Goal: Information Seeking & Learning: Find specific fact

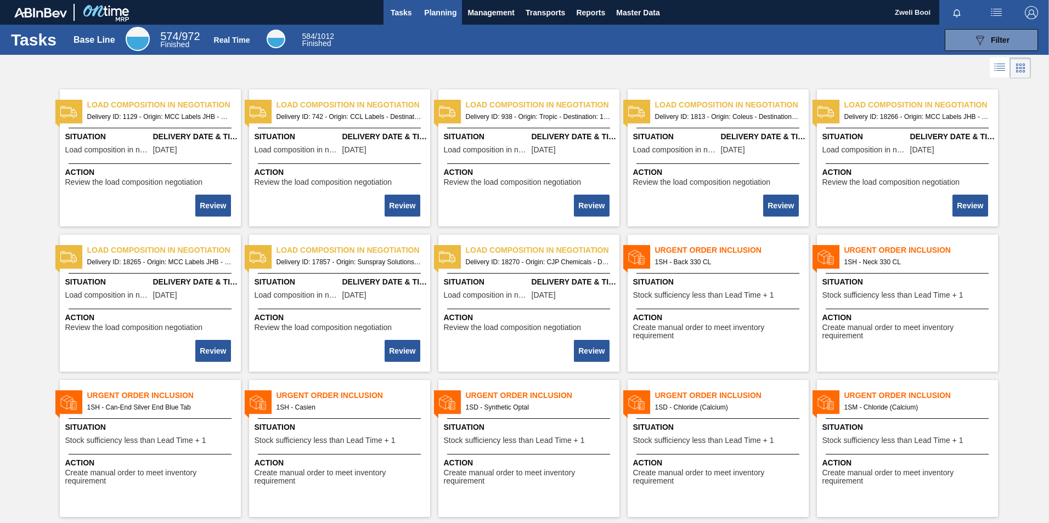
click at [443, 16] on span "Planning" at bounding box center [440, 12] width 32 height 13
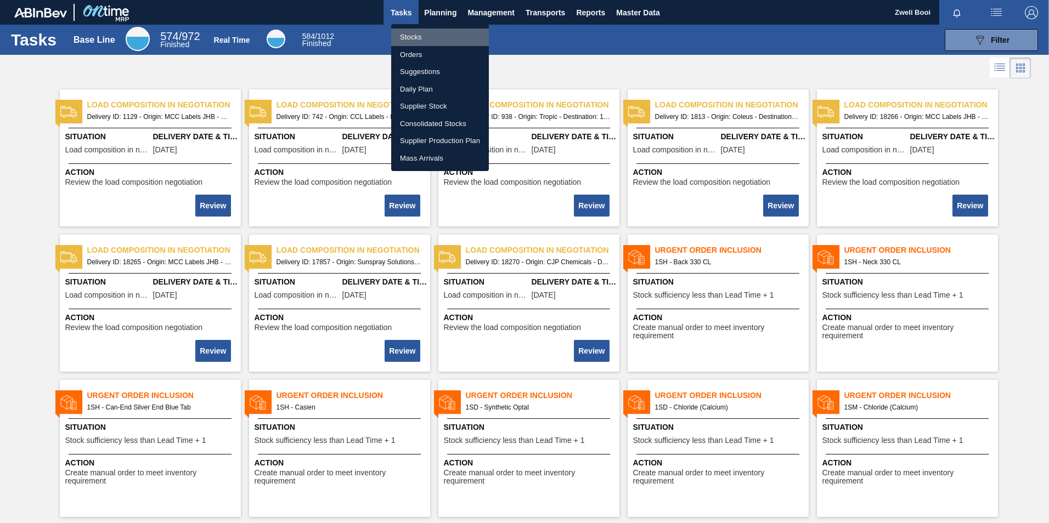
click at [421, 40] on li "Stocks" at bounding box center [440, 38] width 98 height 18
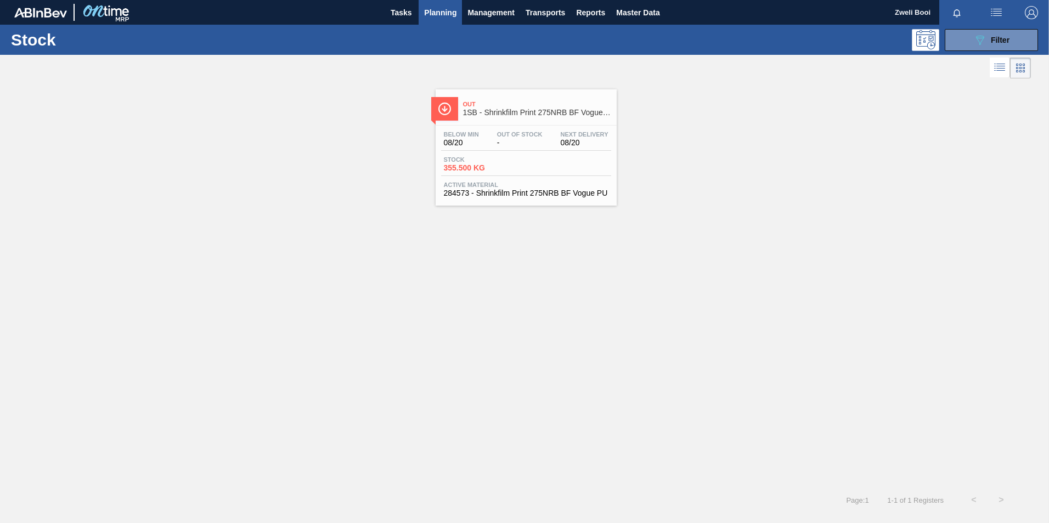
click at [543, 112] on span "1SB - Shrinkfilm Print 275NRB BF Vogue PU" at bounding box center [537, 113] width 148 height 8
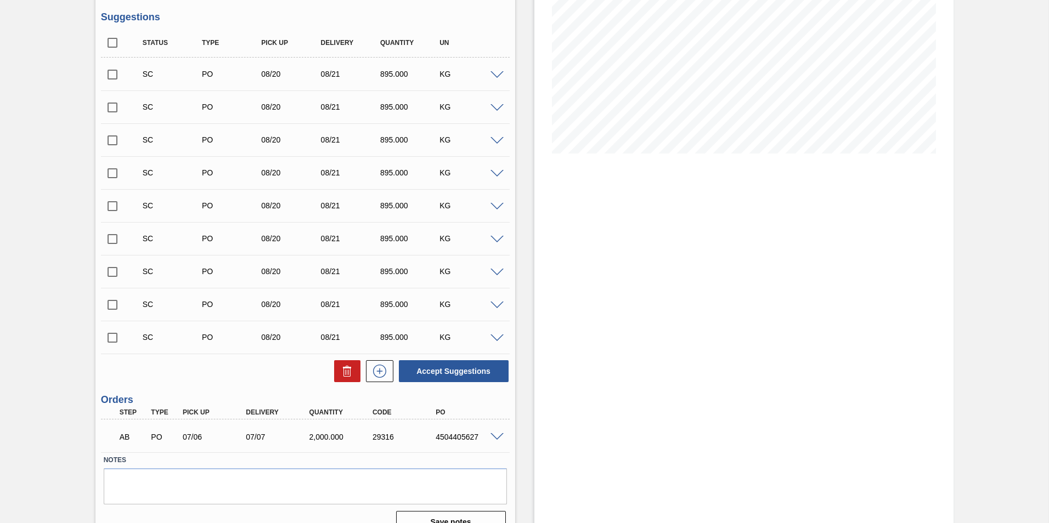
scroll to position [187, 0]
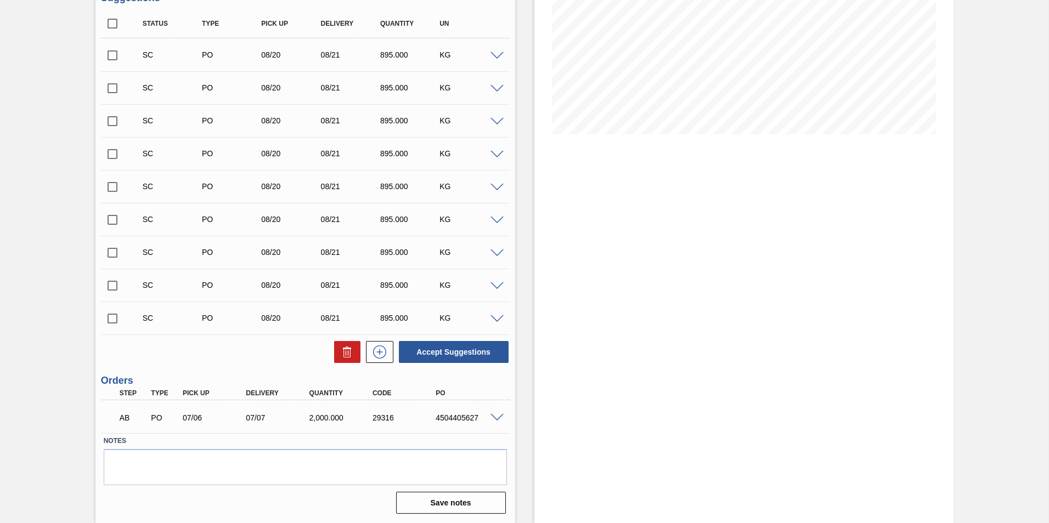
click at [492, 414] on span at bounding box center [496, 418] width 13 height 8
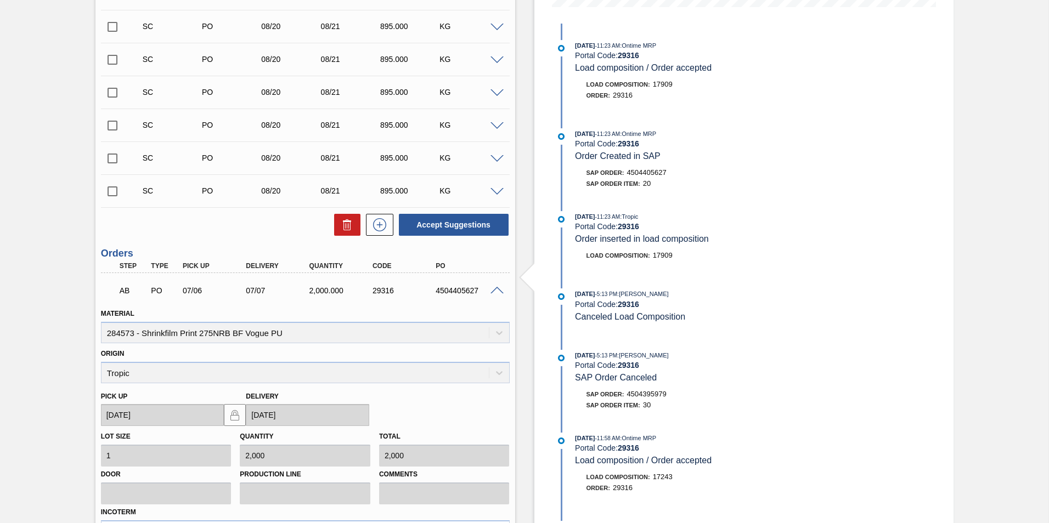
scroll to position [288, 0]
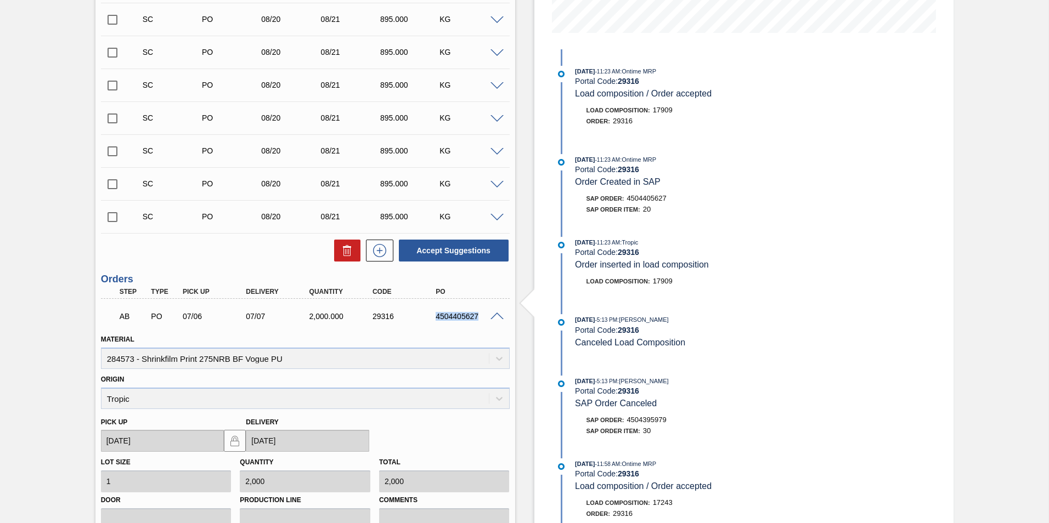
drag, startPoint x: 431, startPoint y: 315, endPoint x: 479, endPoint y: 316, distance: 48.8
click at [479, 316] on div "4504405627" at bounding box center [459, 316] width 63 height 9
copy div "4504405627"
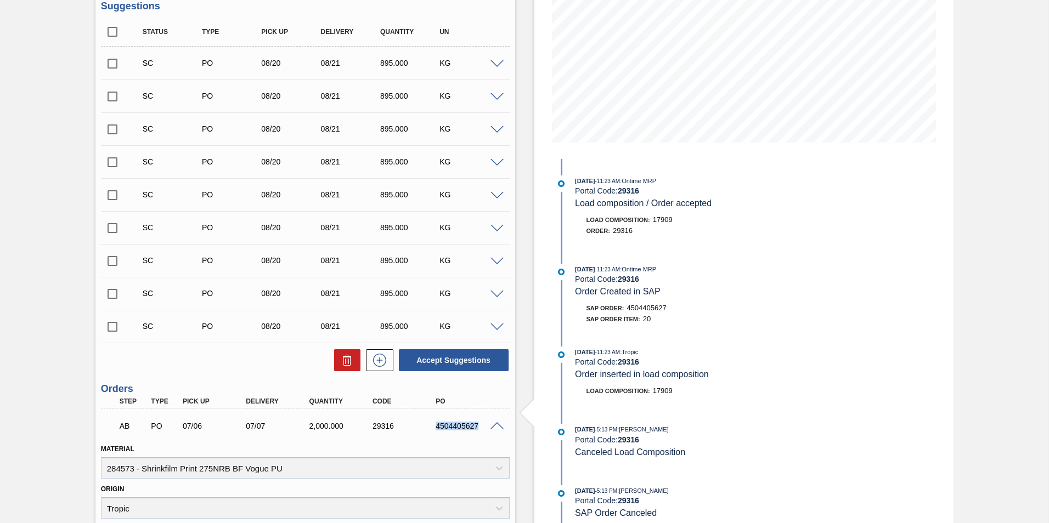
scroll to position [123, 0]
